Goal: Check status: Check status

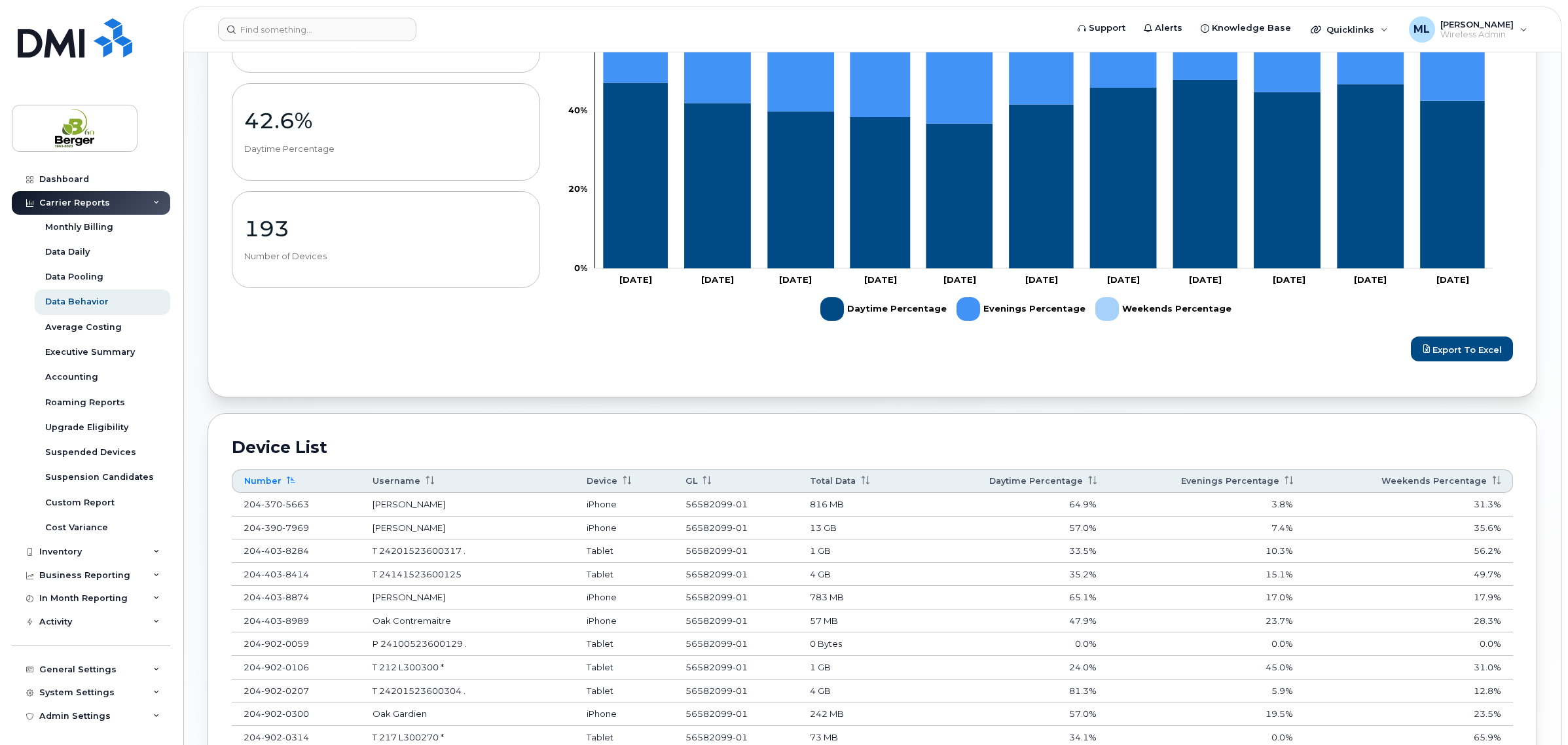
scroll to position [573, 0]
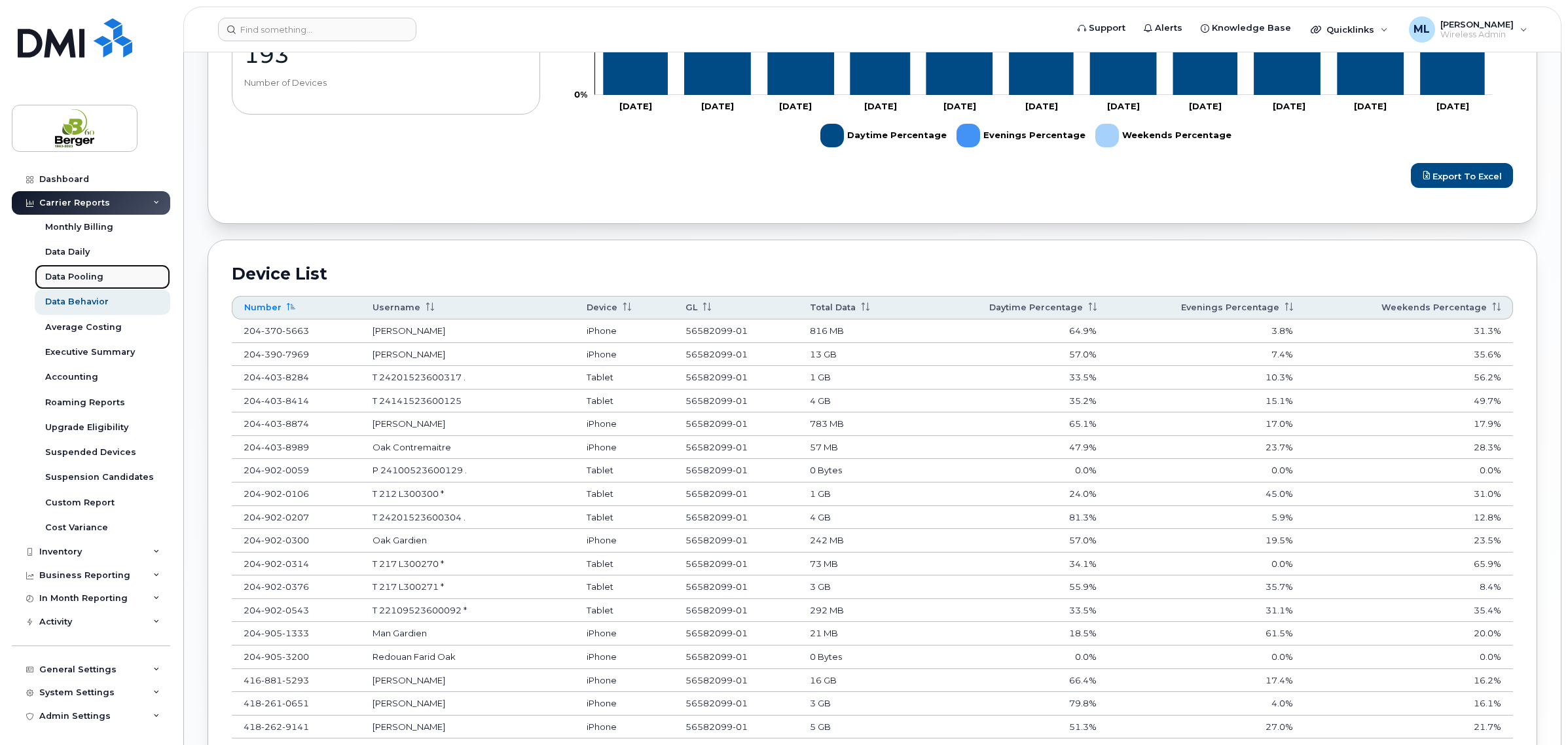
click at [92, 277] on div "Data Pooling" at bounding box center [74, 277] width 58 height 12
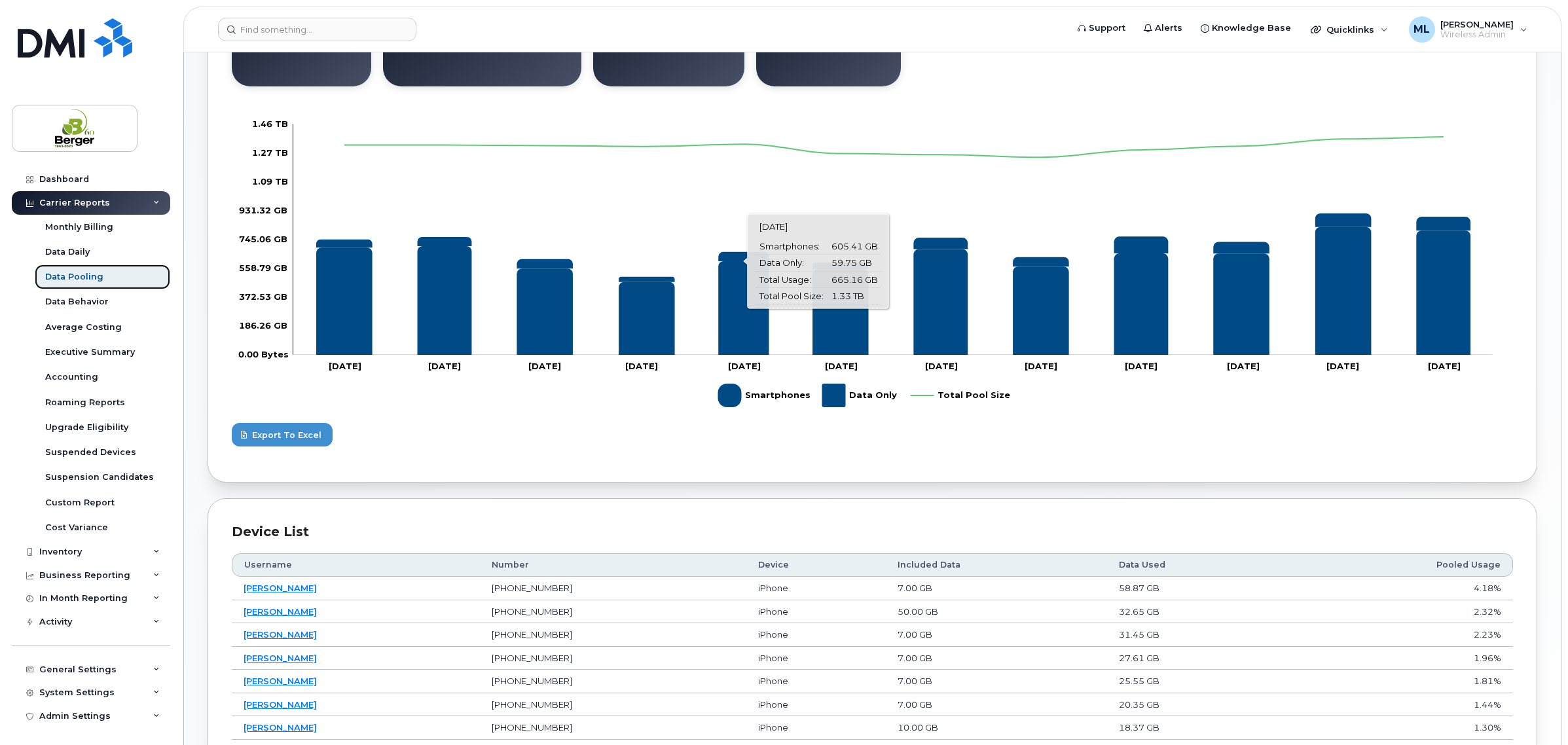
scroll to position [328, 0]
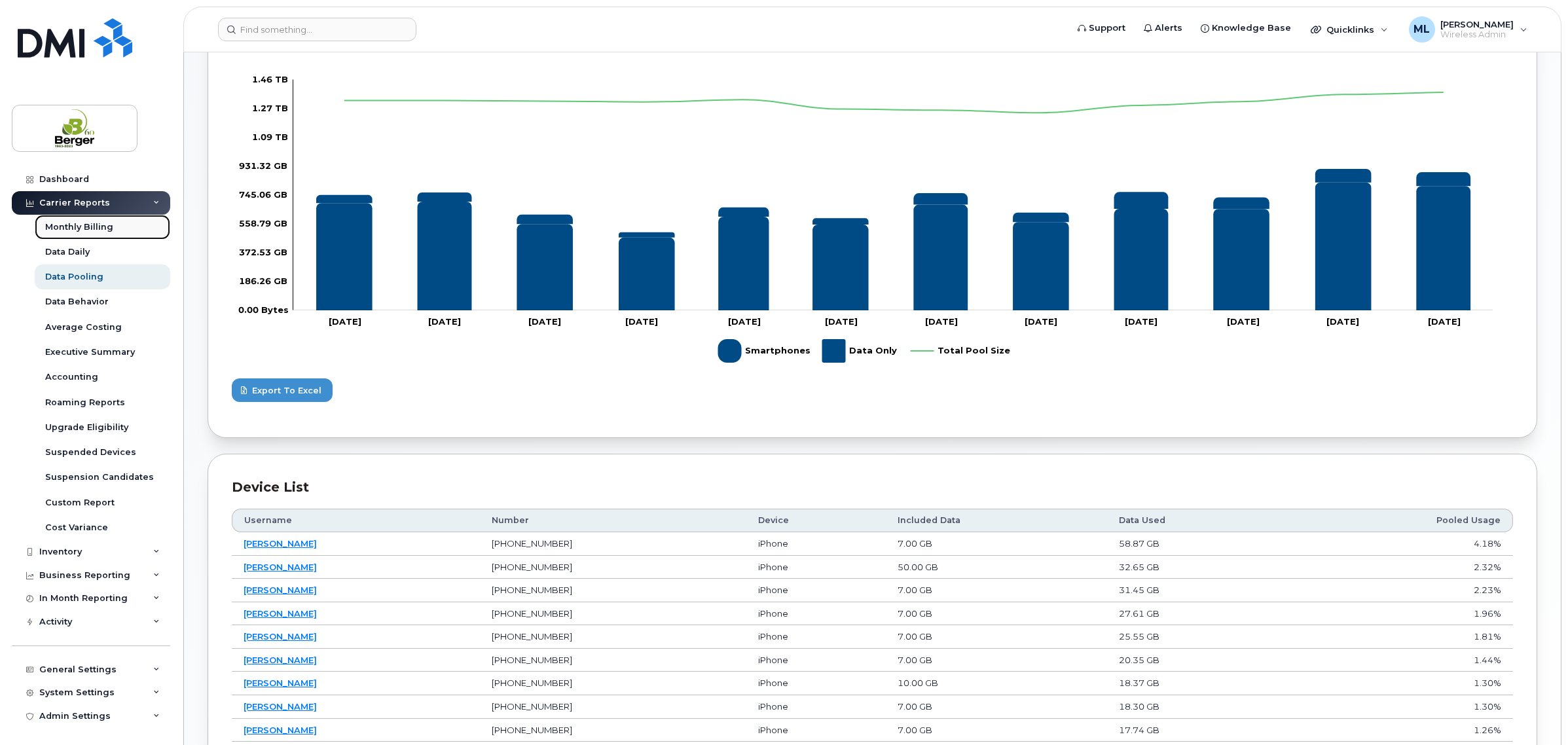
click at [99, 236] on link "Monthly Billing" at bounding box center [103, 227] width 136 height 25
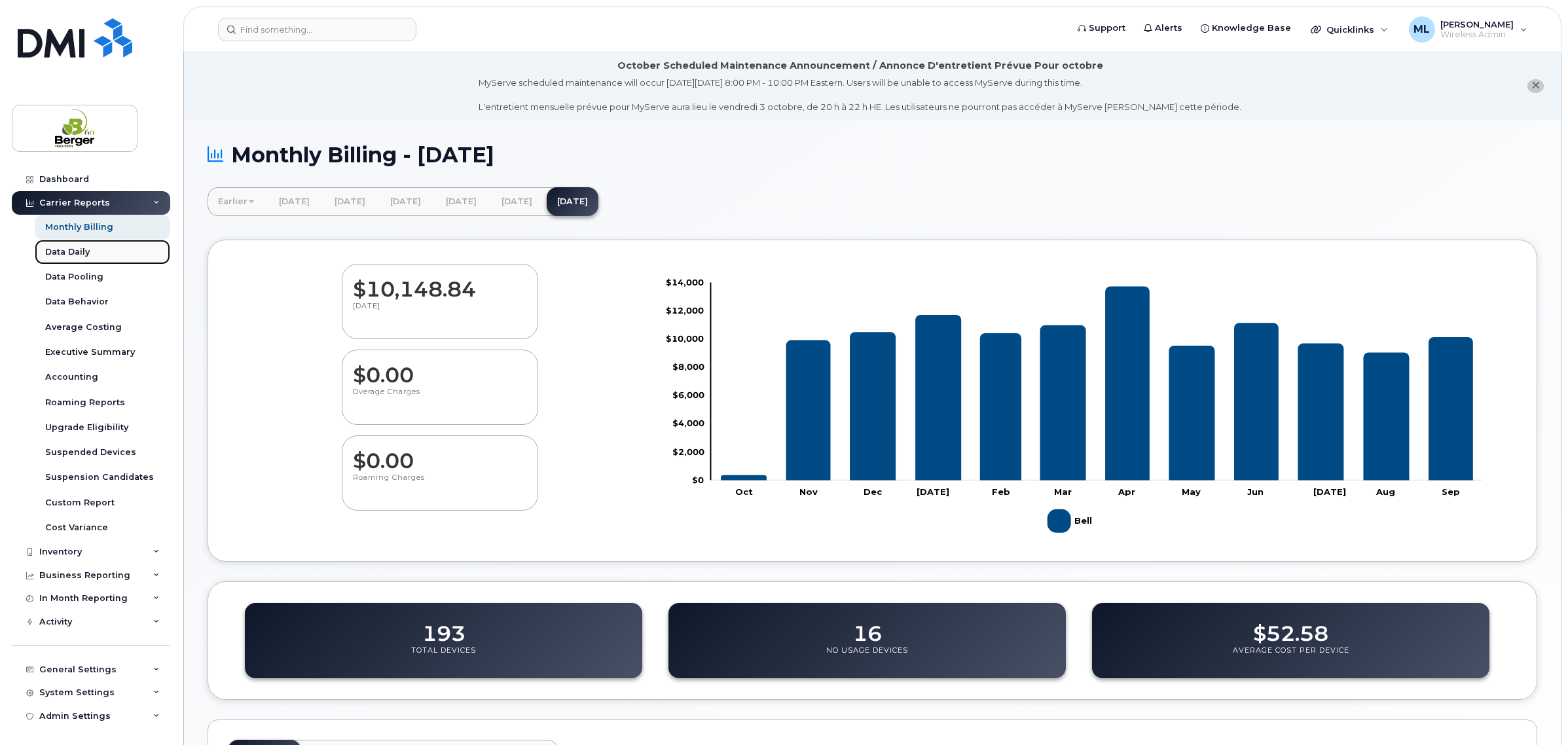
click at [99, 250] on link "Data Daily" at bounding box center [103, 252] width 136 height 25
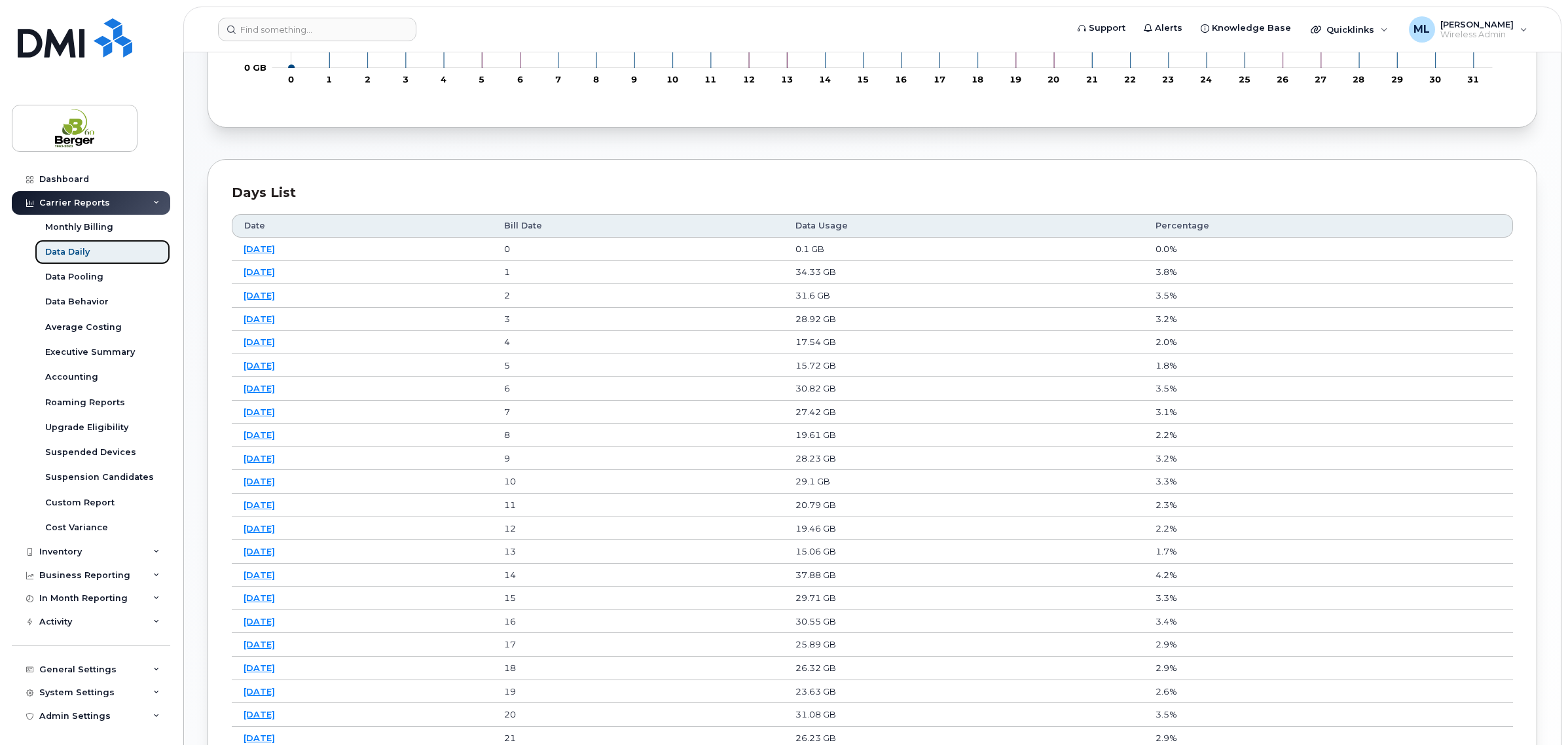
scroll to position [573, 0]
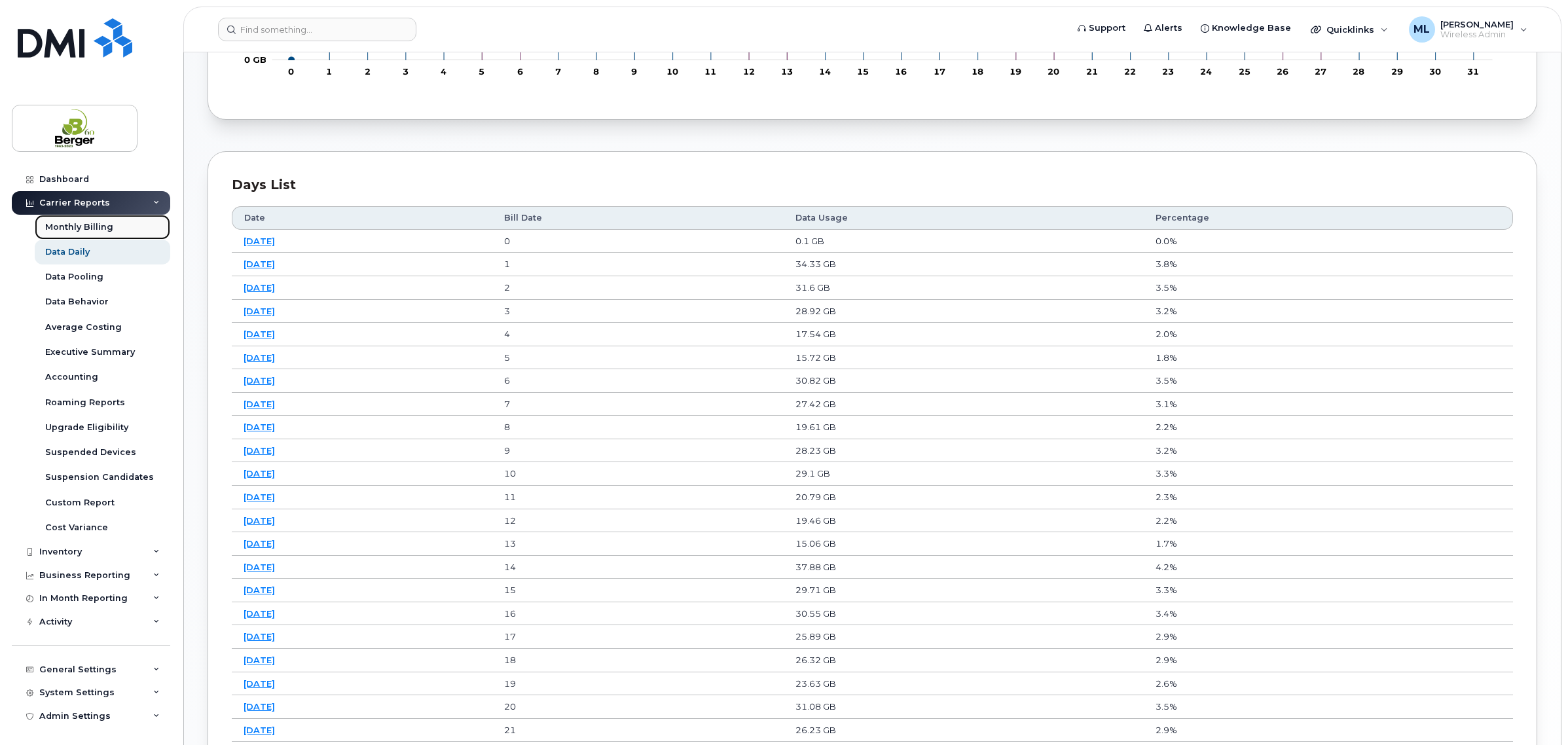
click at [105, 221] on div "Monthly Billing" at bounding box center [79, 227] width 68 height 12
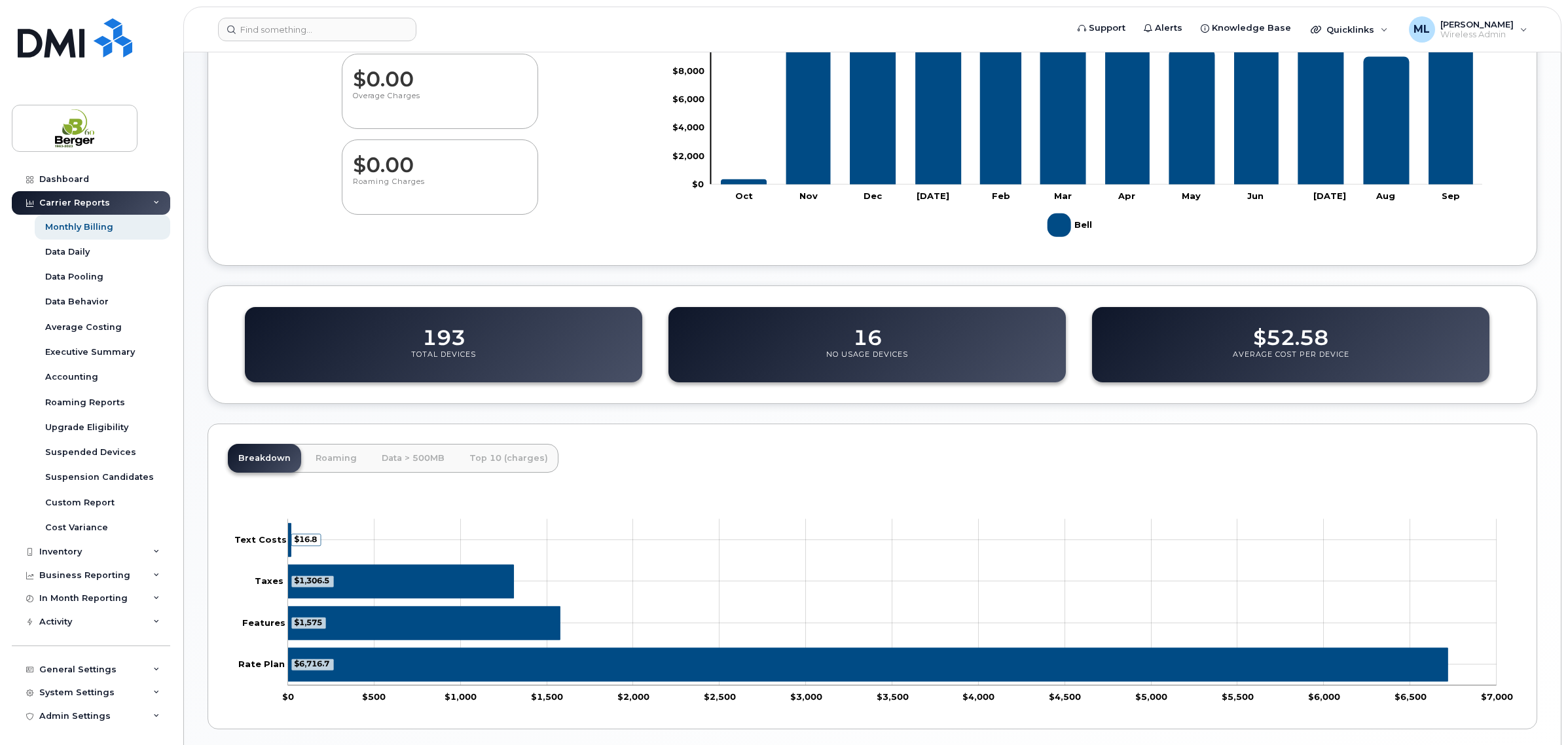
scroll to position [347, 0]
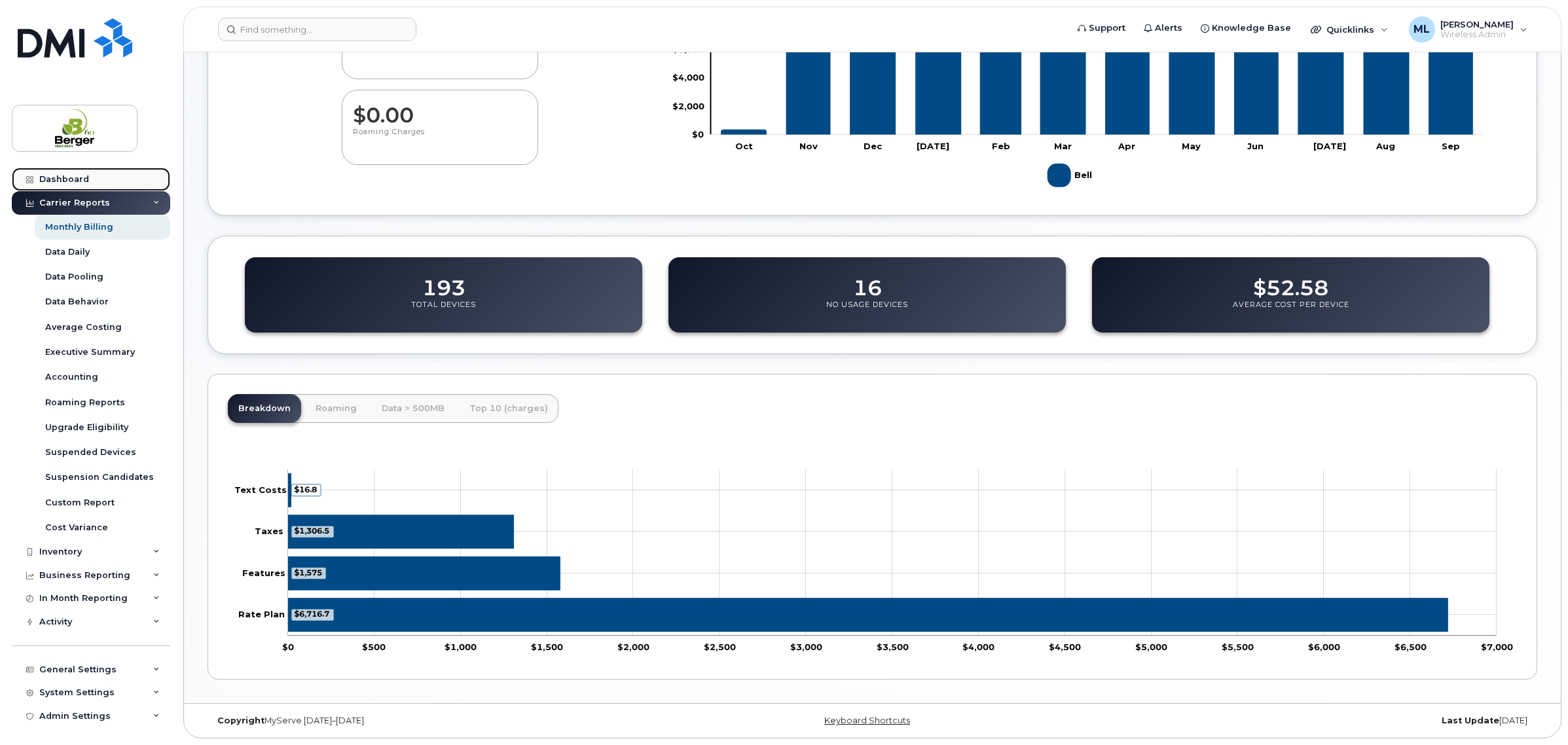
click at [79, 185] on div "Dashboard" at bounding box center [64, 180] width 50 height 10
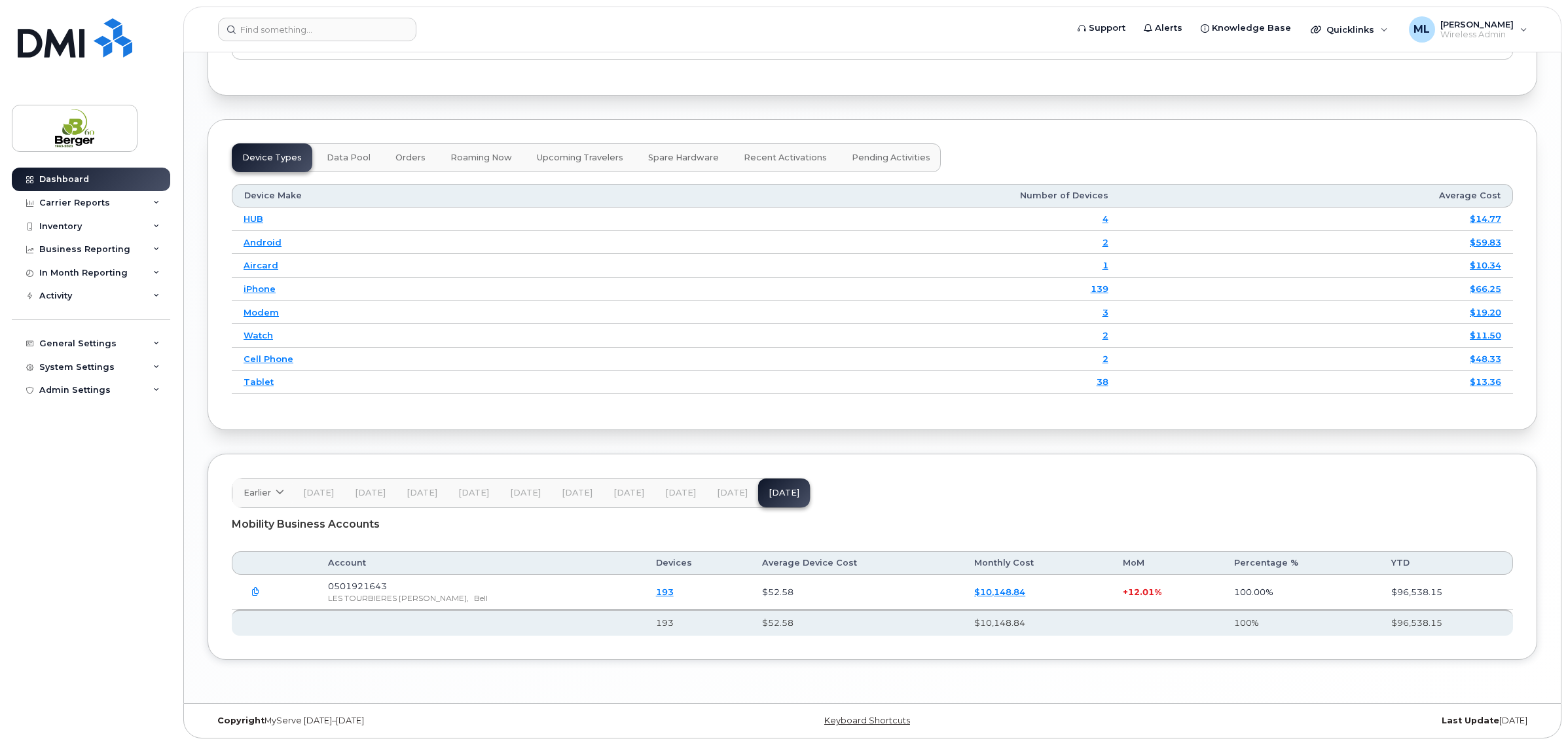
scroll to position [1639, 0]
